Goal: Find specific page/section: Find specific page/section

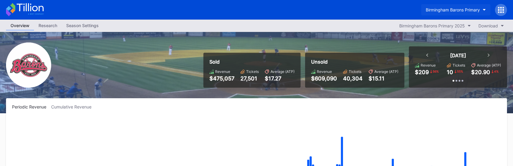
click at [453, 10] on div "Birmingham Barons Primary" at bounding box center [453, 9] width 54 height 5
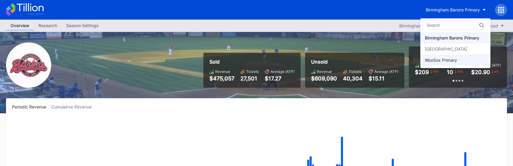
click at [440, 61] on div "WooSox Primary" at bounding box center [441, 60] width 32 height 5
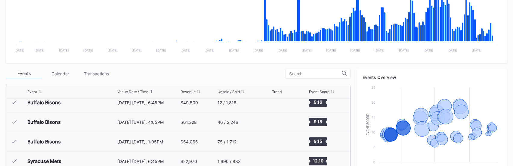
scroll to position [125, 0]
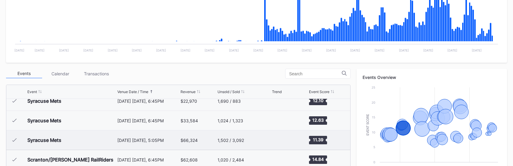
click at [174, 141] on div "[DATE] [DATE], 5:05PM" at bounding box center [148, 140] width 62 height 5
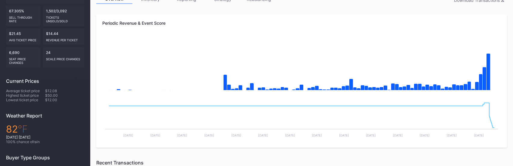
scroll to position [93, 0]
